Goal: Find contact information: Find phone number

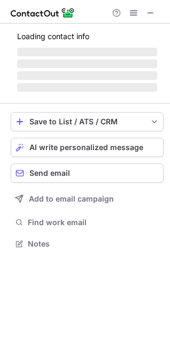
scroll to position [242, 170]
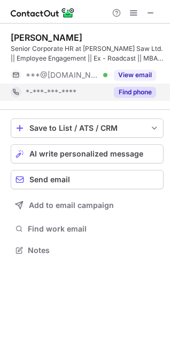
click at [123, 93] on button "Find phone" at bounding box center [135, 92] width 42 height 11
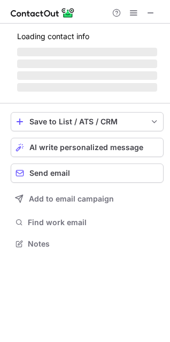
scroll to position [5, 5]
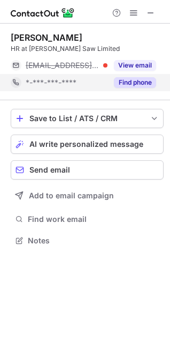
click at [123, 79] on button "Find phone" at bounding box center [135, 82] width 42 height 11
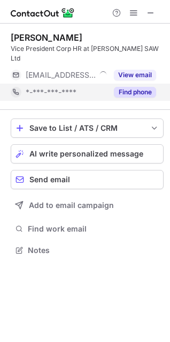
click at [124, 87] on button "Find phone" at bounding box center [135, 92] width 42 height 11
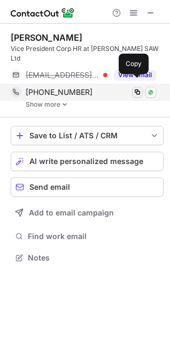
click at [138, 88] on span at bounding box center [137, 92] width 9 height 9
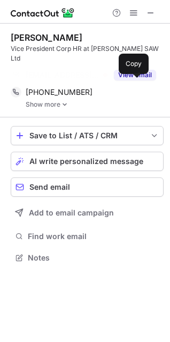
scroll to position [223, 170]
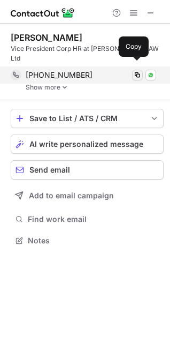
click at [134, 71] on span at bounding box center [137, 75] width 9 height 9
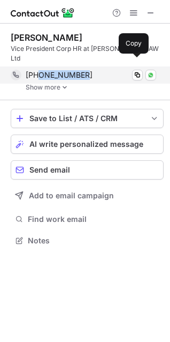
drag, startPoint x: 85, startPoint y: 63, endPoint x: 39, endPoint y: 61, distance: 46.6
click at [39, 70] on div "+919810028492" at bounding box center [91, 75] width 131 height 10
copy span "9810028492"
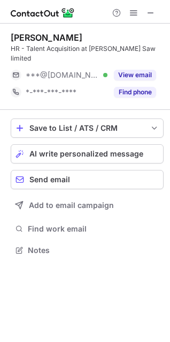
scroll to position [232, 170]
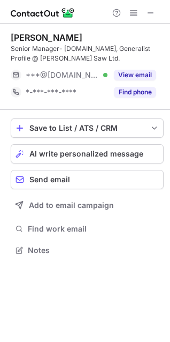
scroll to position [242, 170]
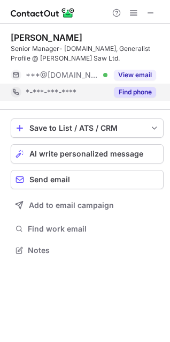
click at [129, 89] on button "Find phone" at bounding box center [135, 92] width 42 height 11
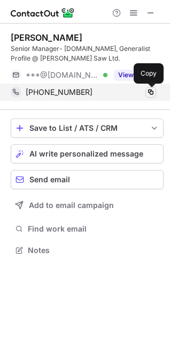
click at [152, 94] on span at bounding box center [151, 92] width 9 height 9
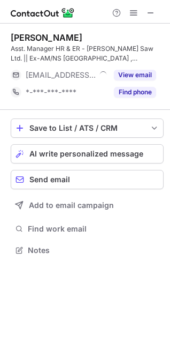
scroll to position [242, 170]
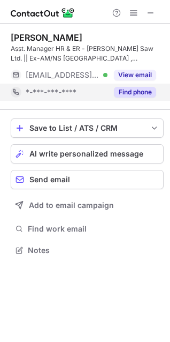
click at [132, 88] on button "Find phone" at bounding box center [135, 92] width 42 height 11
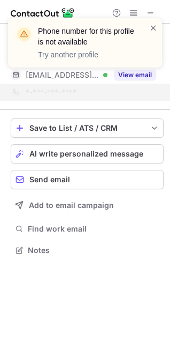
click at [134, 73] on div "Phone number for this profile is not available Try another profile" at bounding box center [84, 46] width 171 height 79
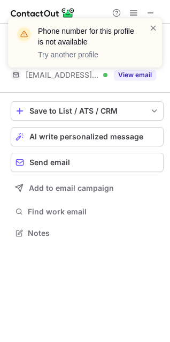
scroll to position [225, 170]
